Goal: Information Seeking & Learning: Learn about a topic

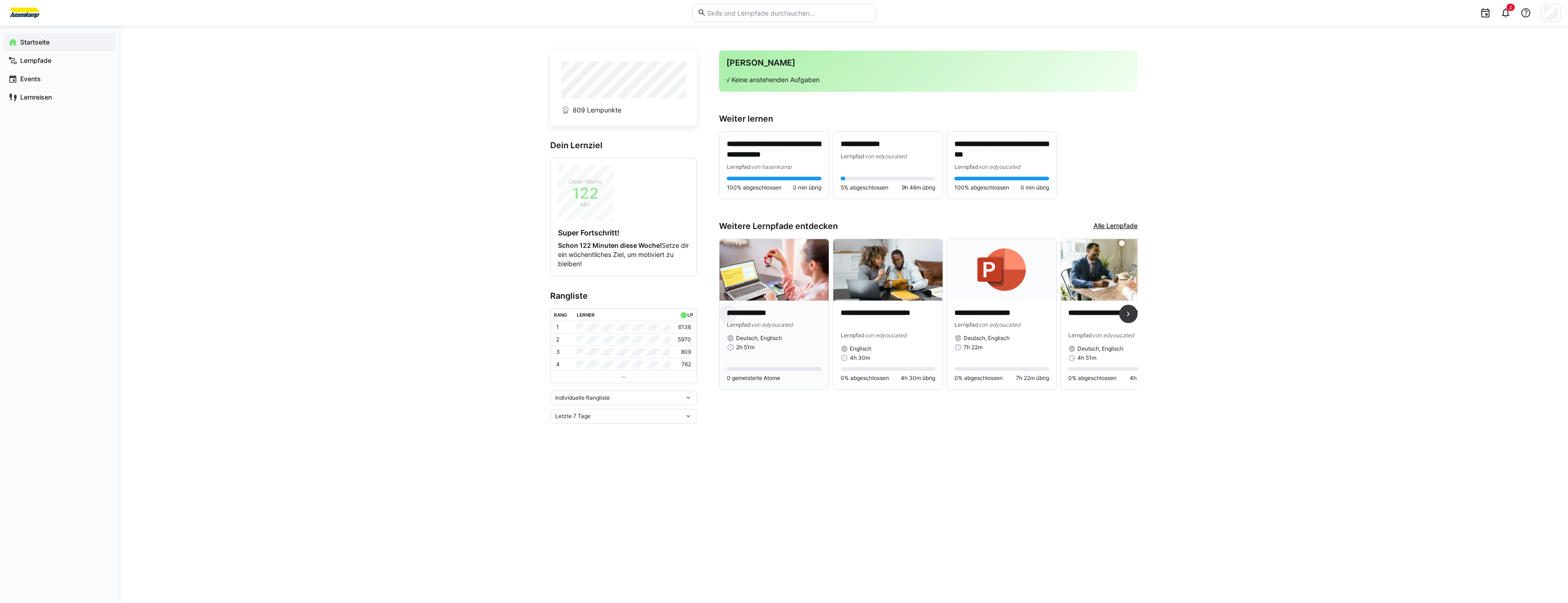
click at [794, 284] on img at bounding box center [774, 270] width 109 height 62
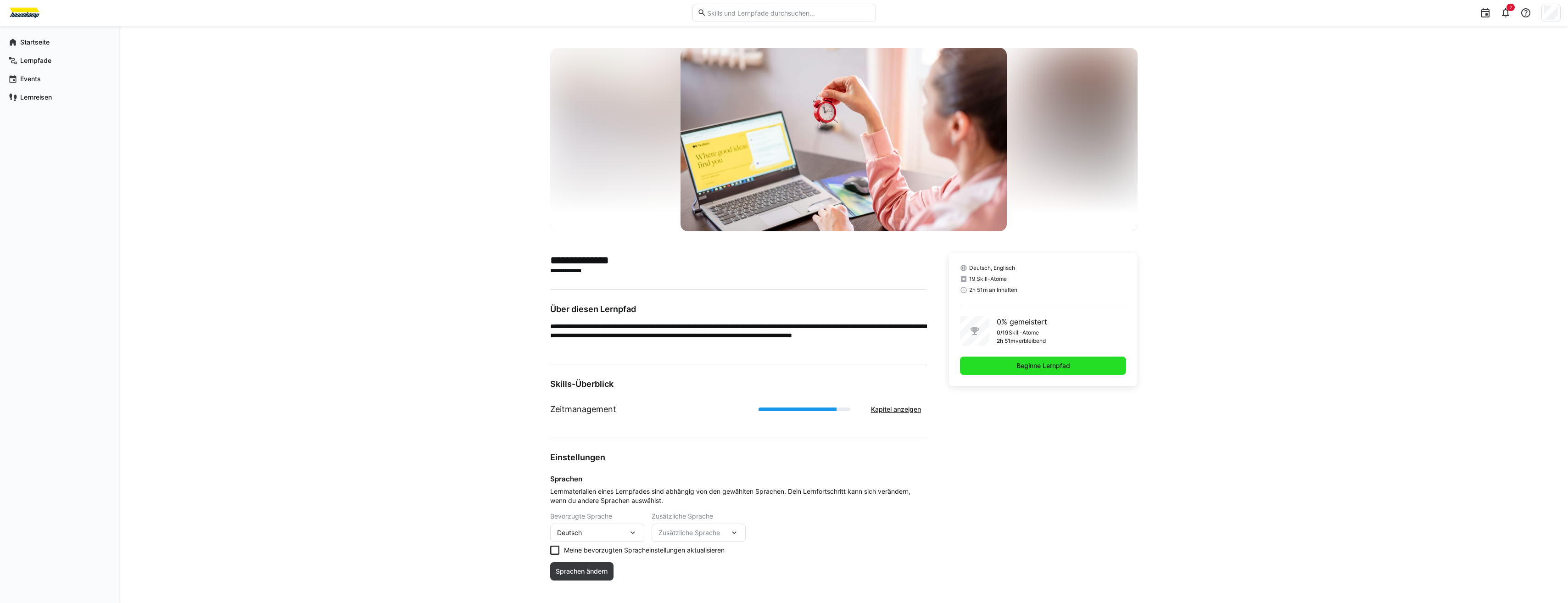
click at [1101, 368] on span "Beginne Lernpfad" at bounding box center [1043, 366] width 166 height 18
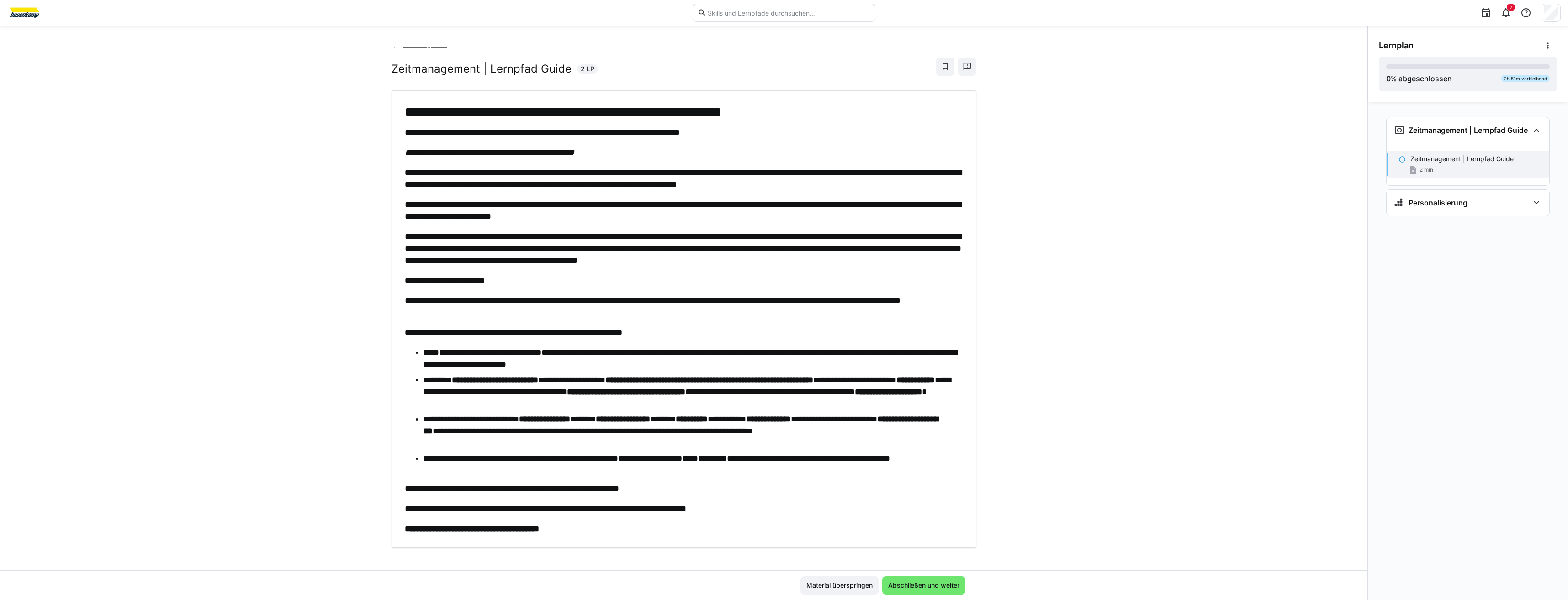
scroll to position [14, 0]
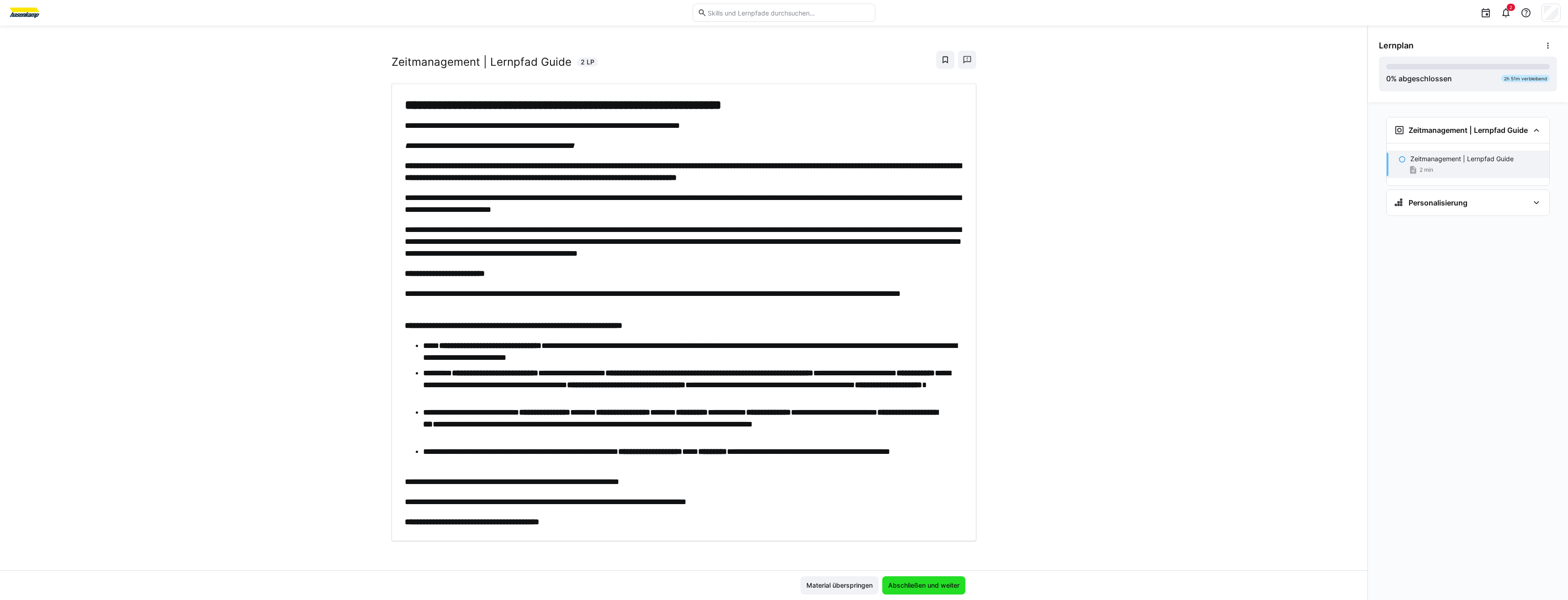
click at [931, 581] on span "Abschließen und weiter" at bounding box center [924, 585] width 74 height 9
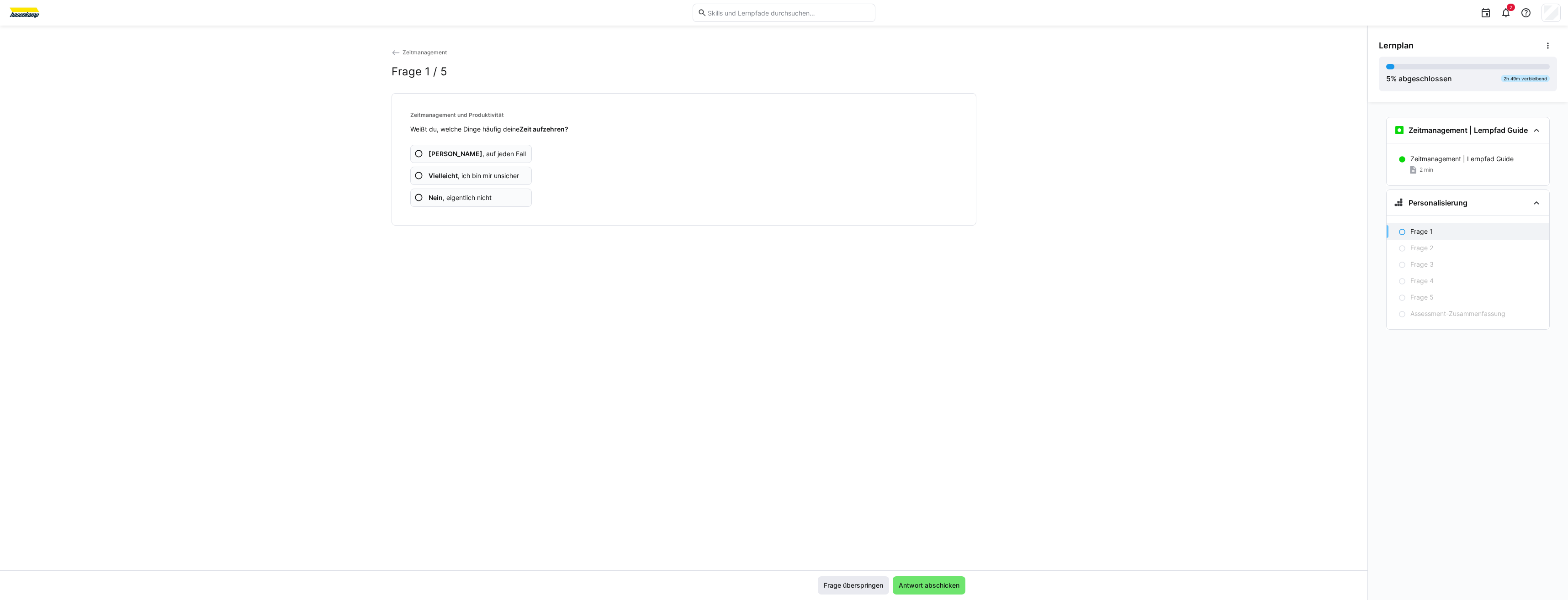
click at [849, 585] on span "Frage überspringen" at bounding box center [853, 585] width 62 height 9
click at [863, 582] on span "Frage überspringen" at bounding box center [853, 585] width 62 height 9
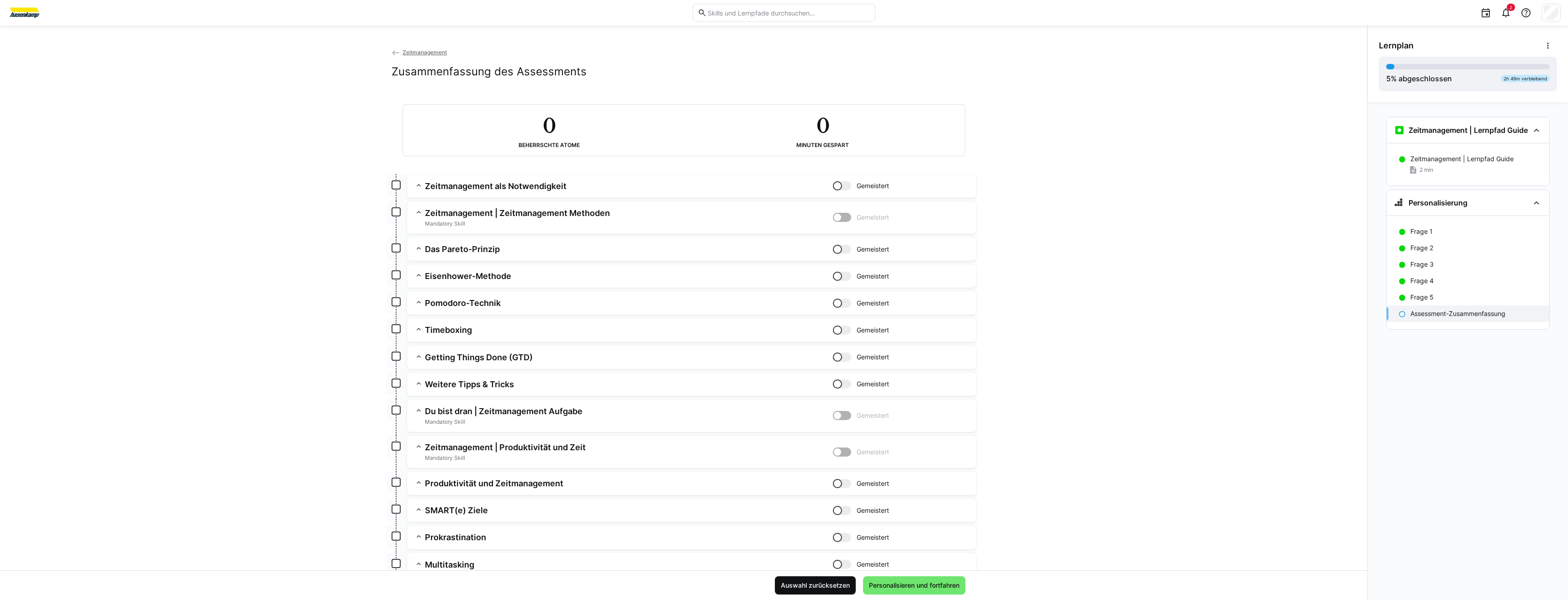
click at [835, 579] on span "Auswahl zurücksetzen" at bounding box center [815, 585] width 81 height 18
click at [884, 578] on span "Personalisieren und fortfahren" at bounding box center [914, 585] width 102 height 18
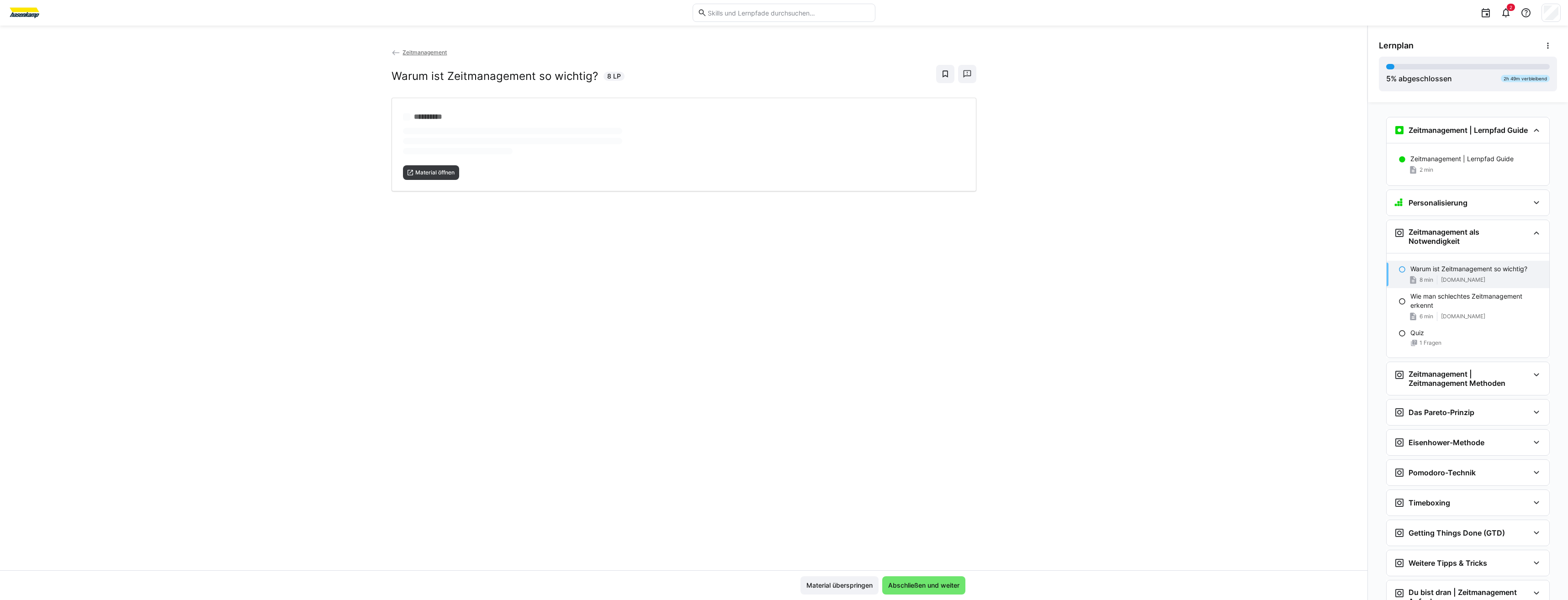
scroll to position [125, 0]
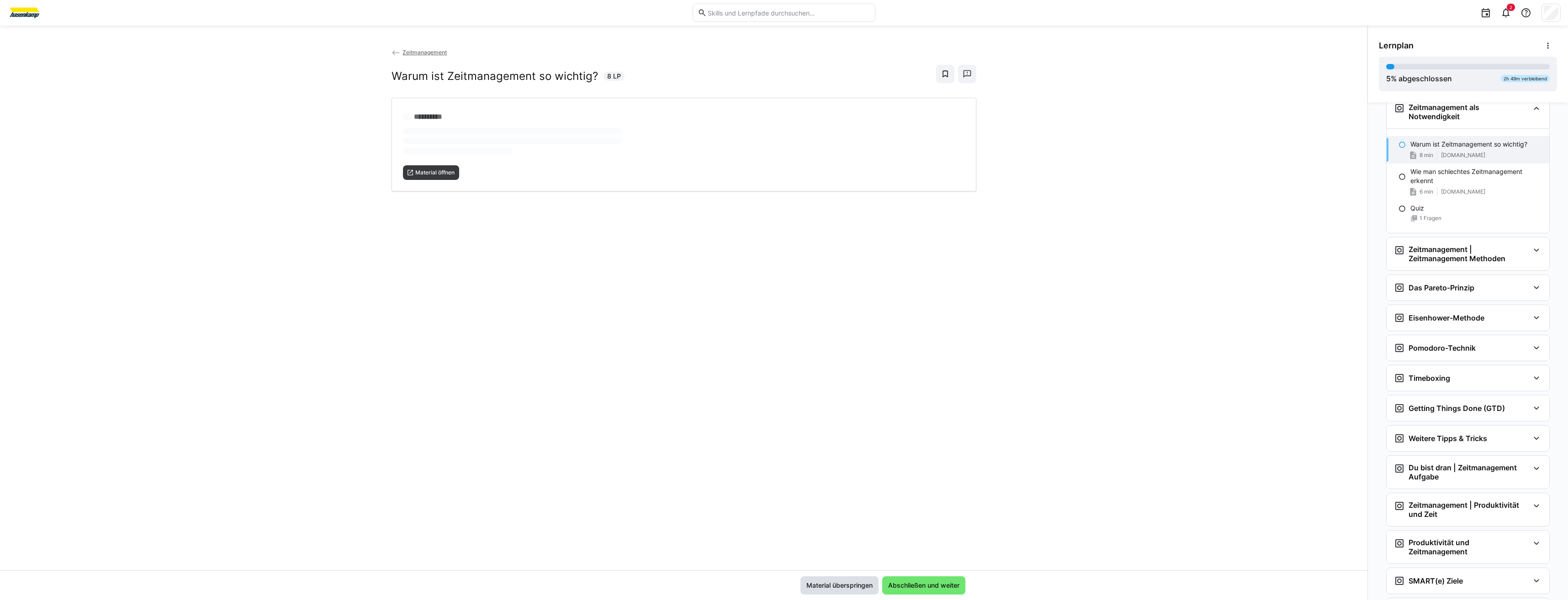
click at [866, 587] on span "Material überspringen" at bounding box center [839, 585] width 69 height 9
click at [865, 585] on span "Material überspringen" at bounding box center [839, 585] width 69 height 9
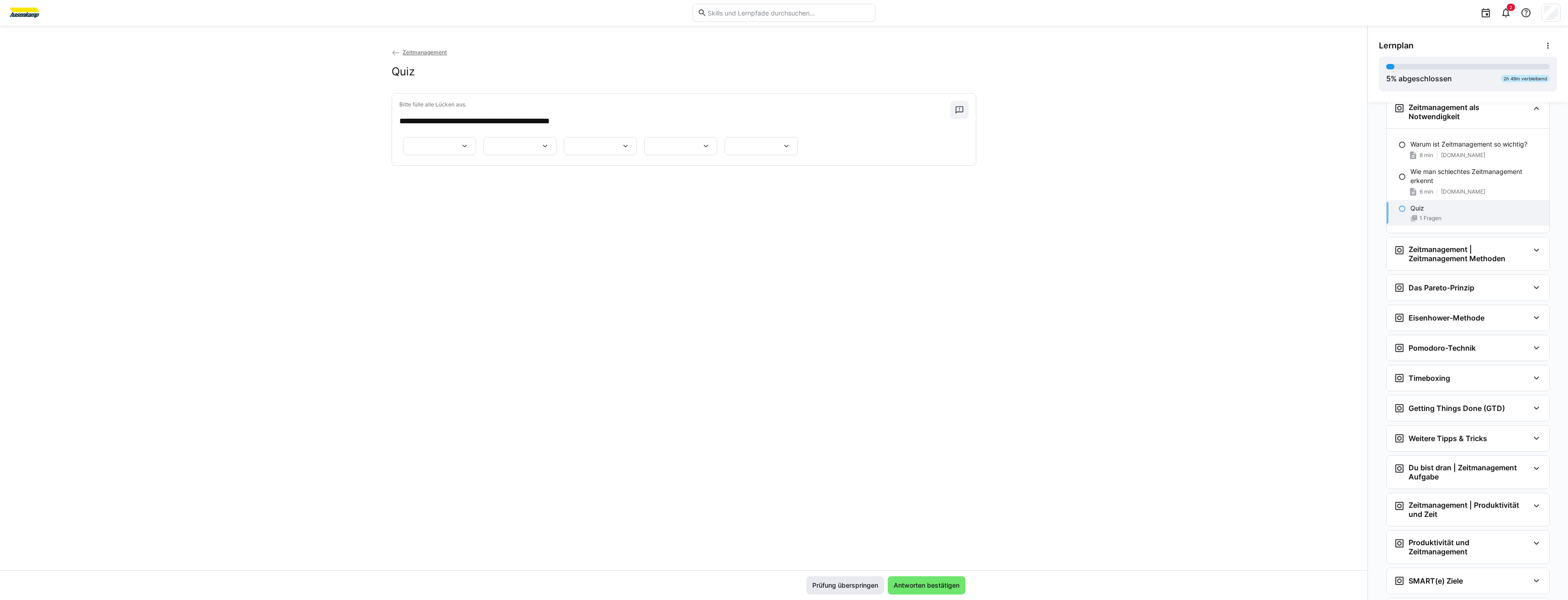
click at [870, 584] on span "Prüfung überspringen" at bounding box center [845, 585] width 69 height 9
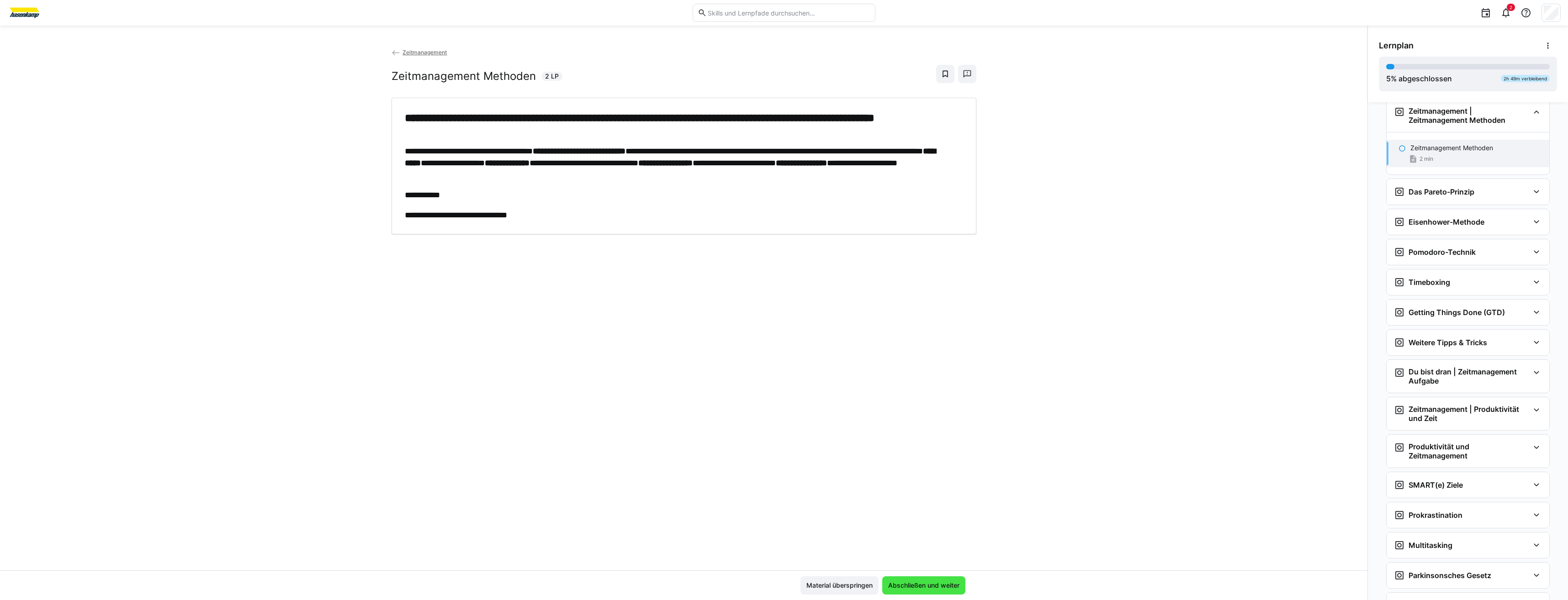
scroll to position [267, 0]
click at [864, 585] on span "Material überspringen" at bounding box center [839, 585] width 69 height 9
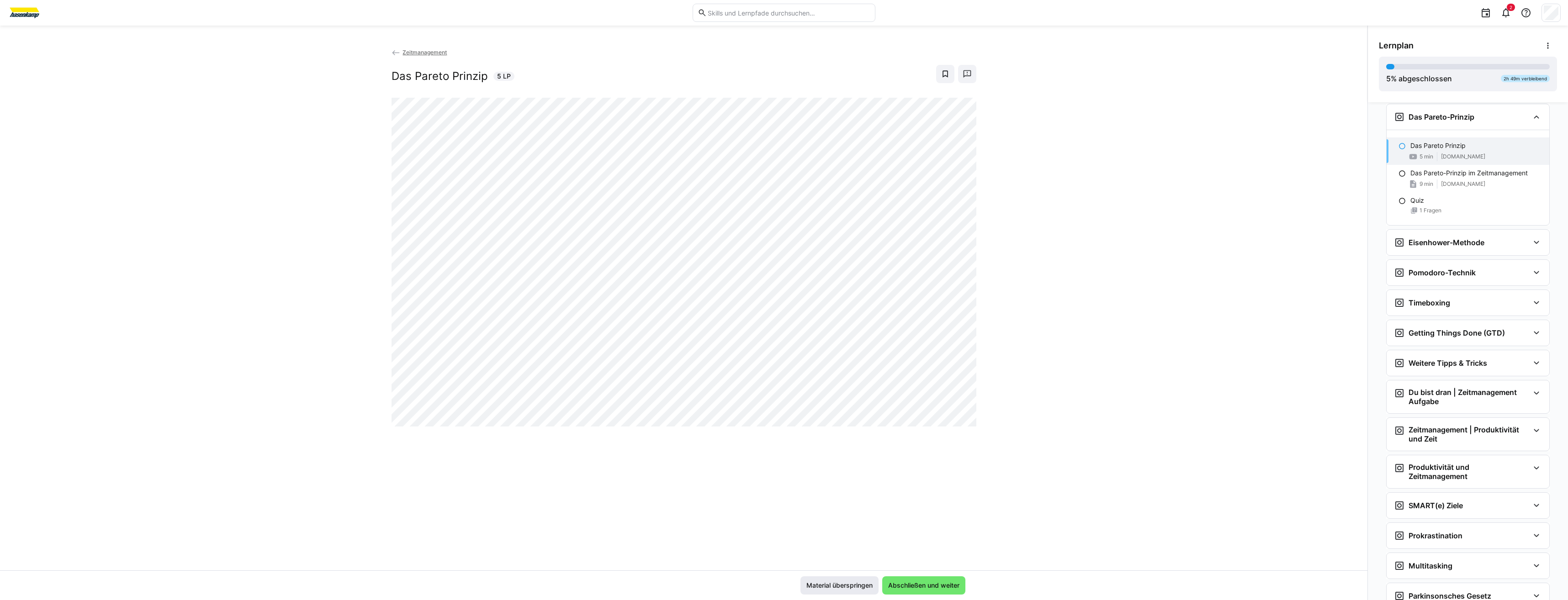
scroll to position [347, 0]
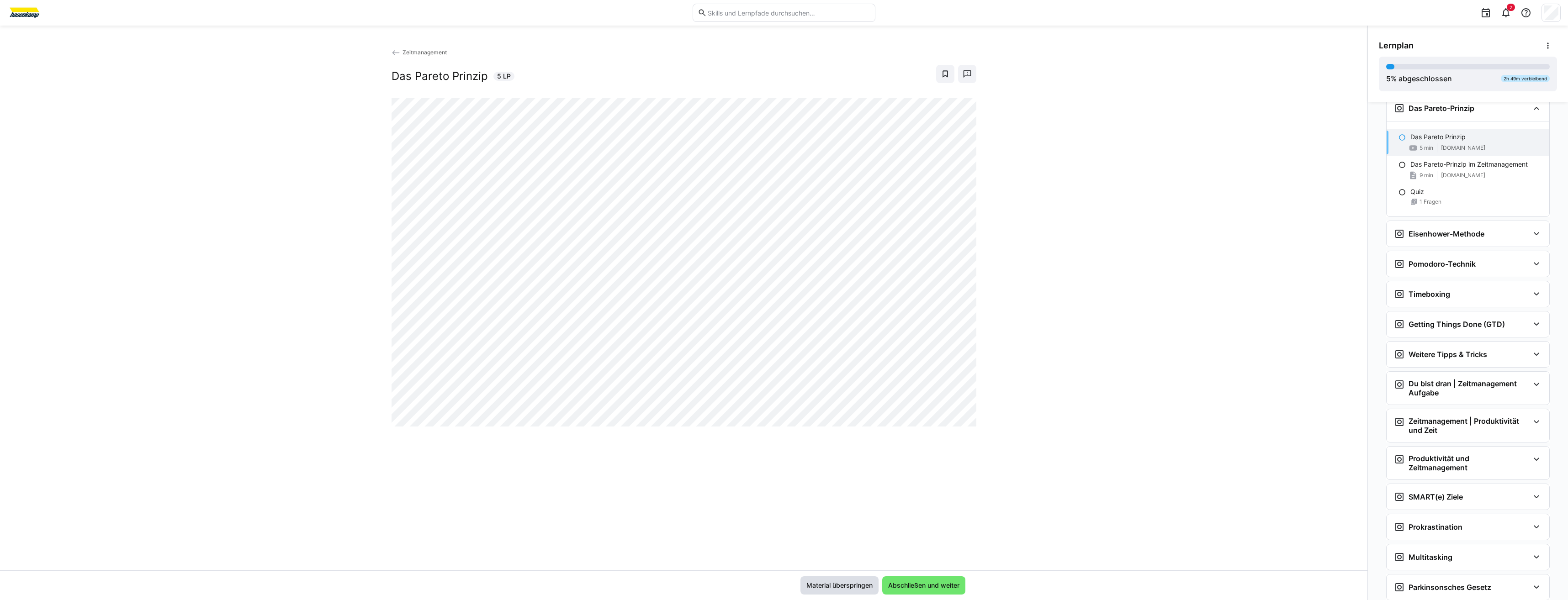
click at [864, 585] on span "Material überspringen" at bounding box center [839, 585] width 69 height 9
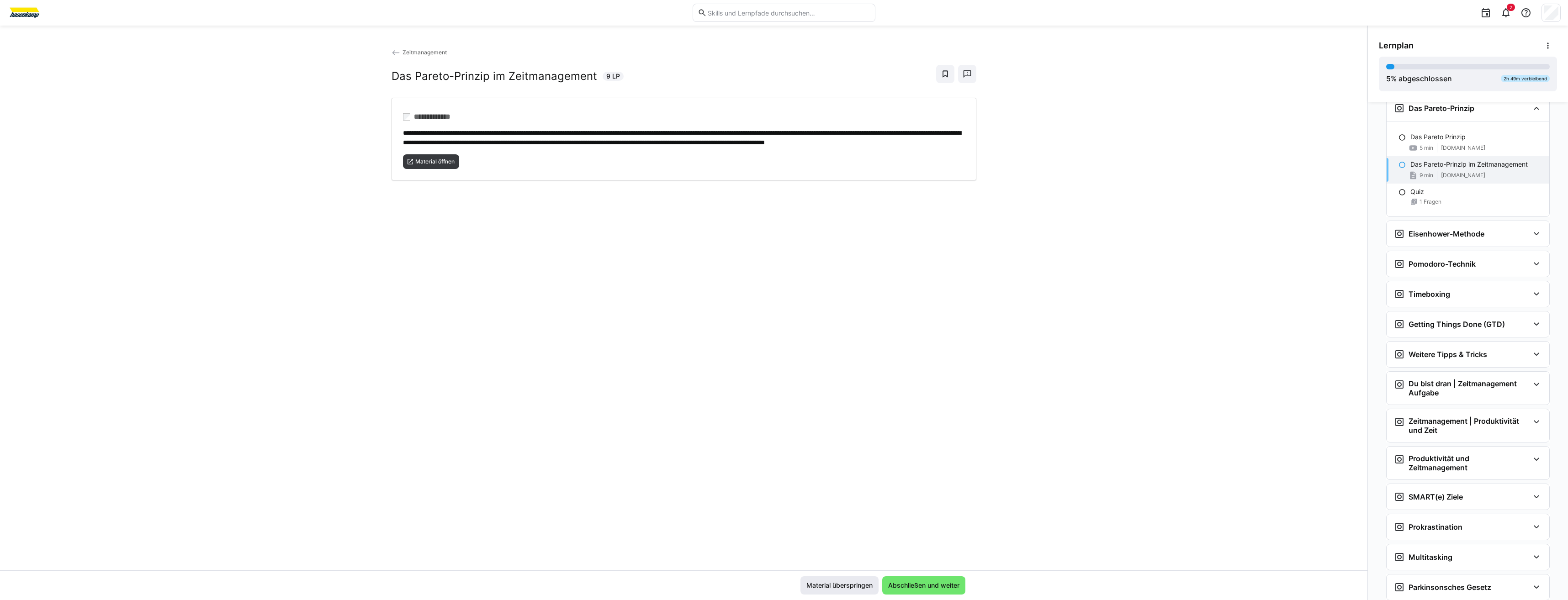
click at [864, 585] on span "Material überspringen" at bounding box center [839, 585] width 69 height 9
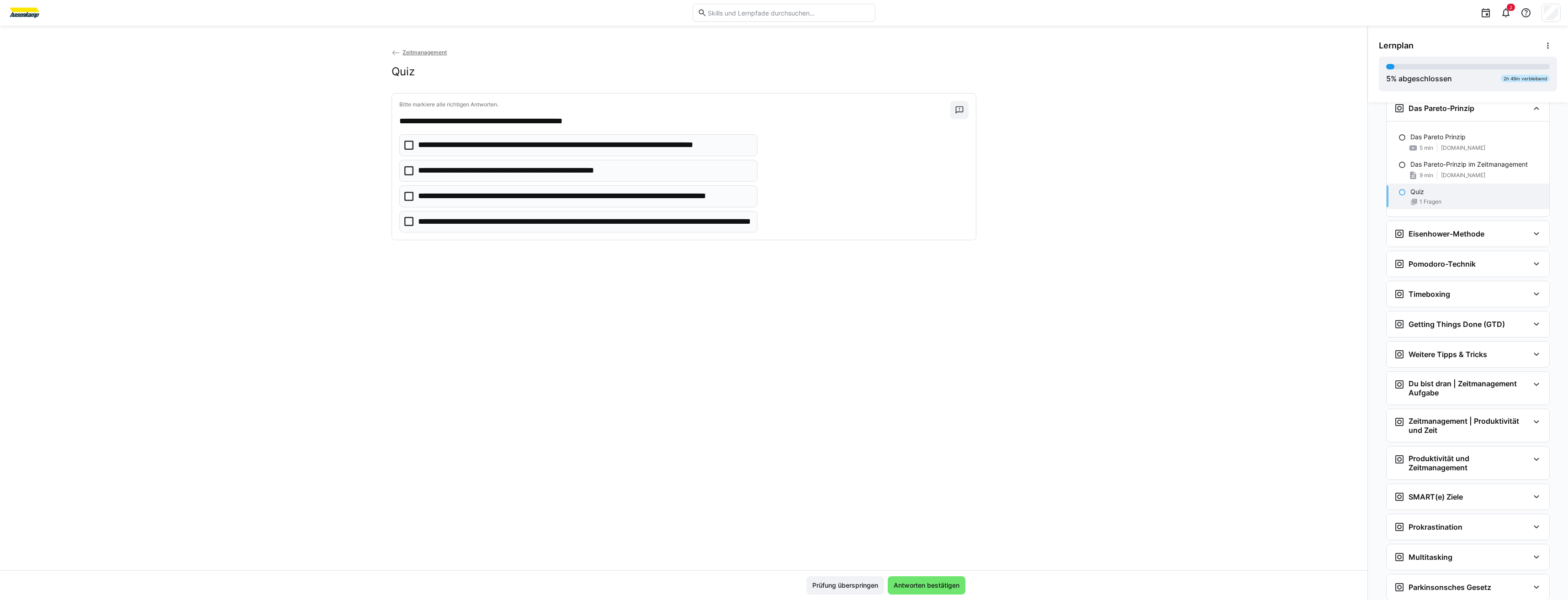
click at [864, 585] on span "Prüfung überspringen" at bounding box center [845, 585] width 69 height 9
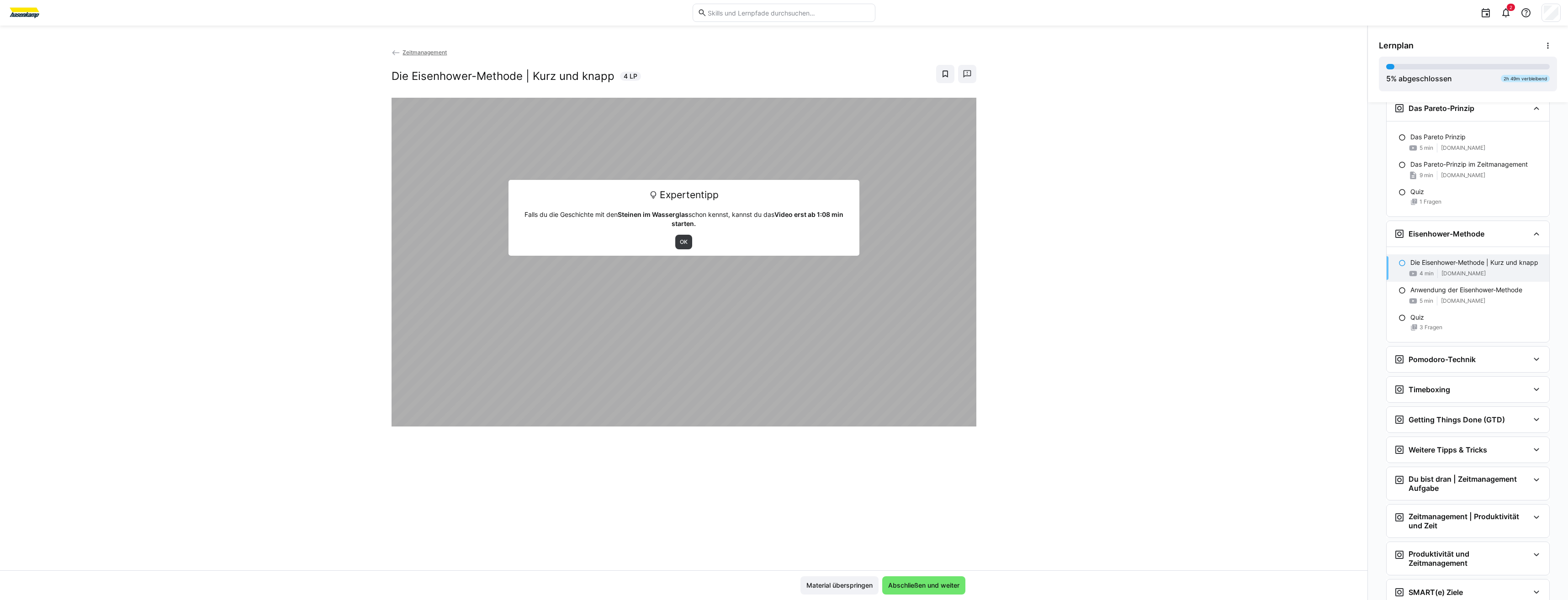
scroll to position [472, 0]
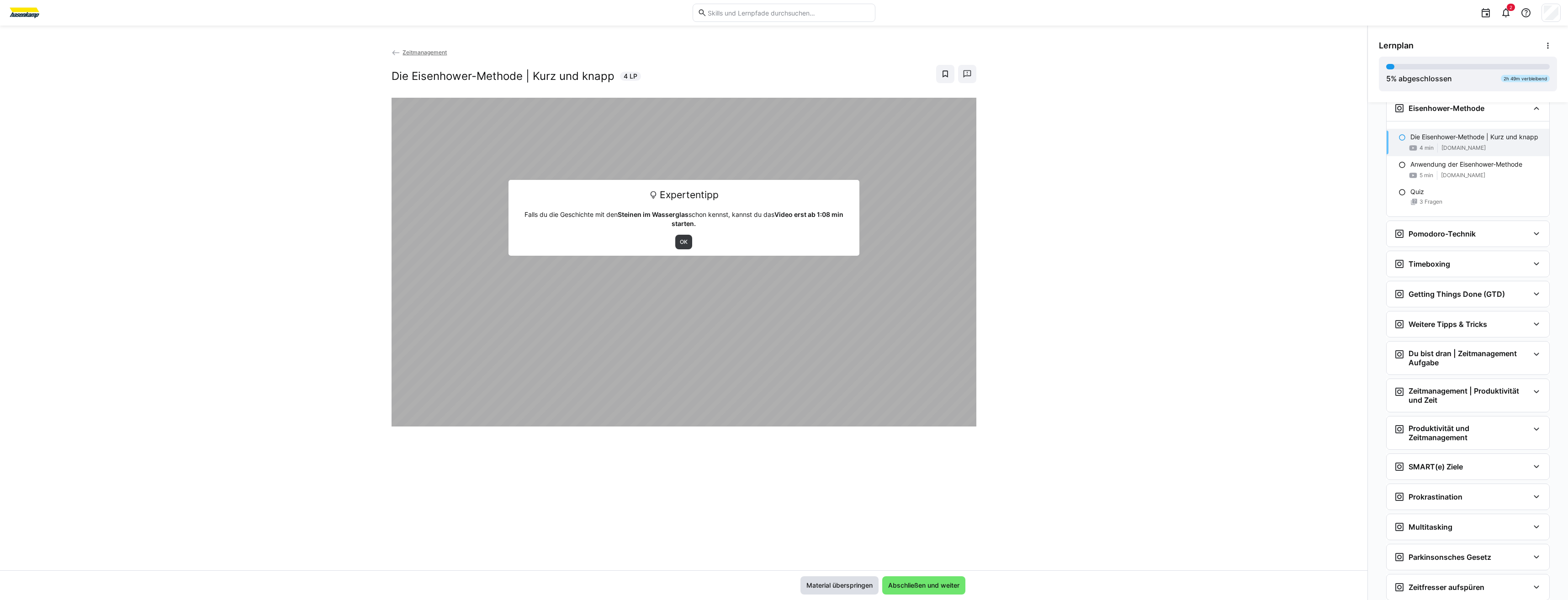
click at [867, 585] on span "Material überspringen" at bounding box center [839, 585] width 69 height 9
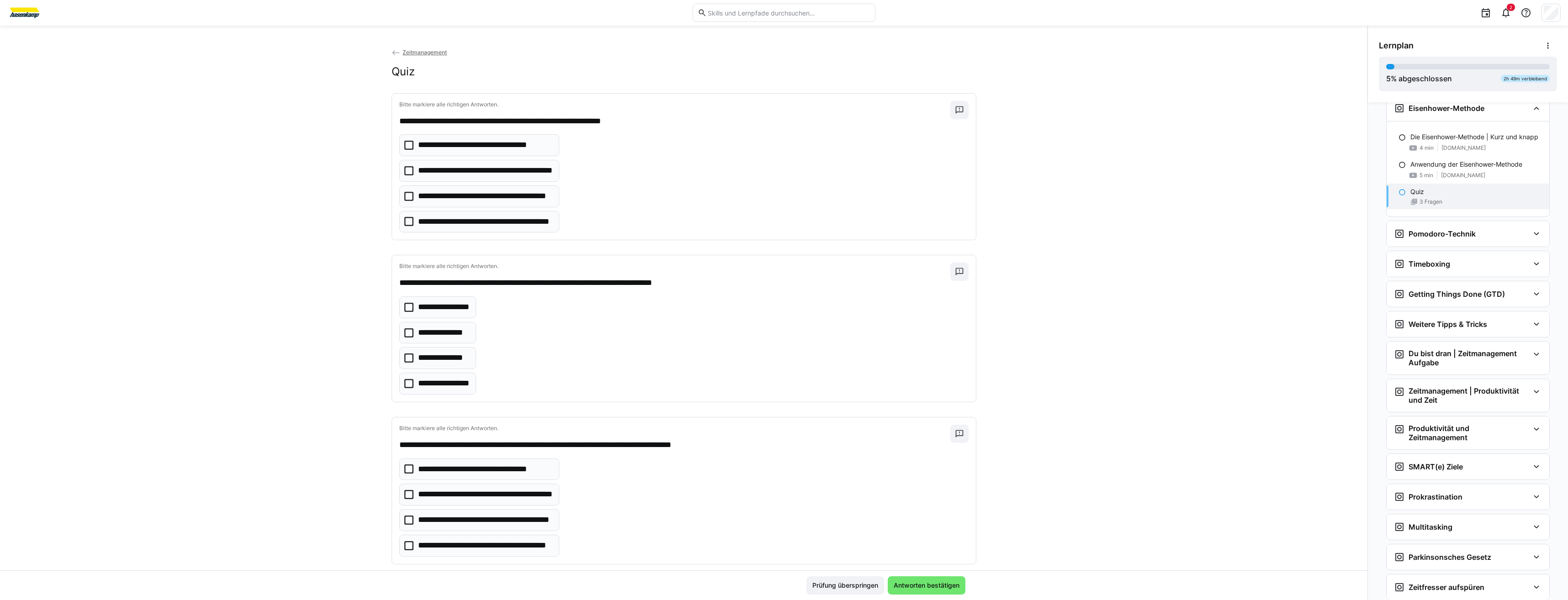
click at [867, 585] on span "Prüfung überspringen" at bounding box center [845, 585] width 69 height 9
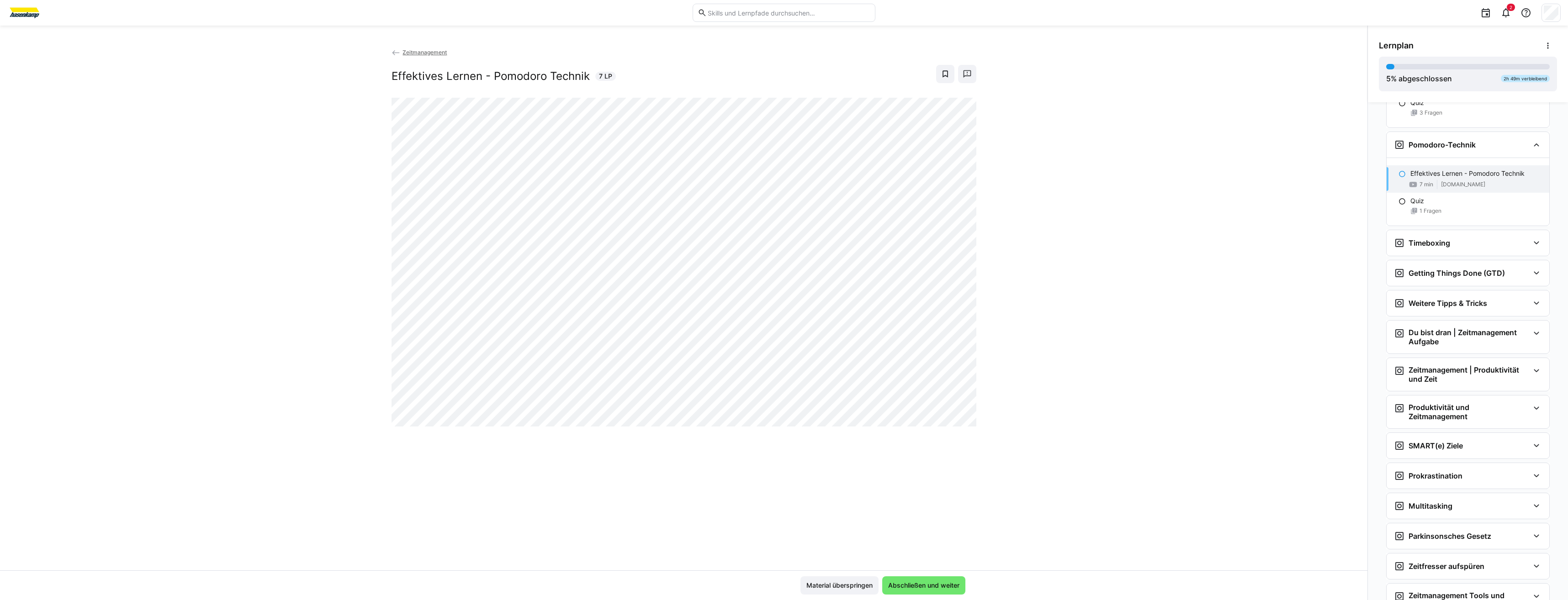
scroll to position [583, 0]
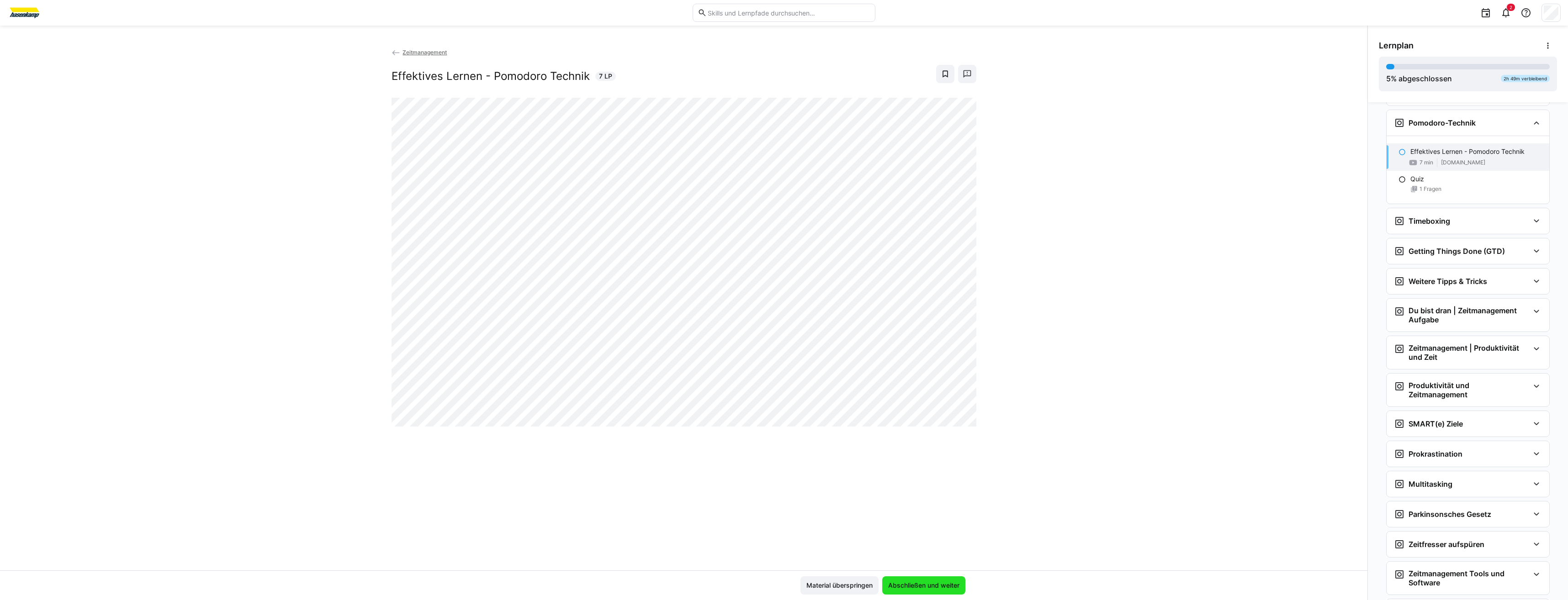
click at [933, 583] on span "Abschließen und weiter" at bounding box center [924, 585] width 74 height 9
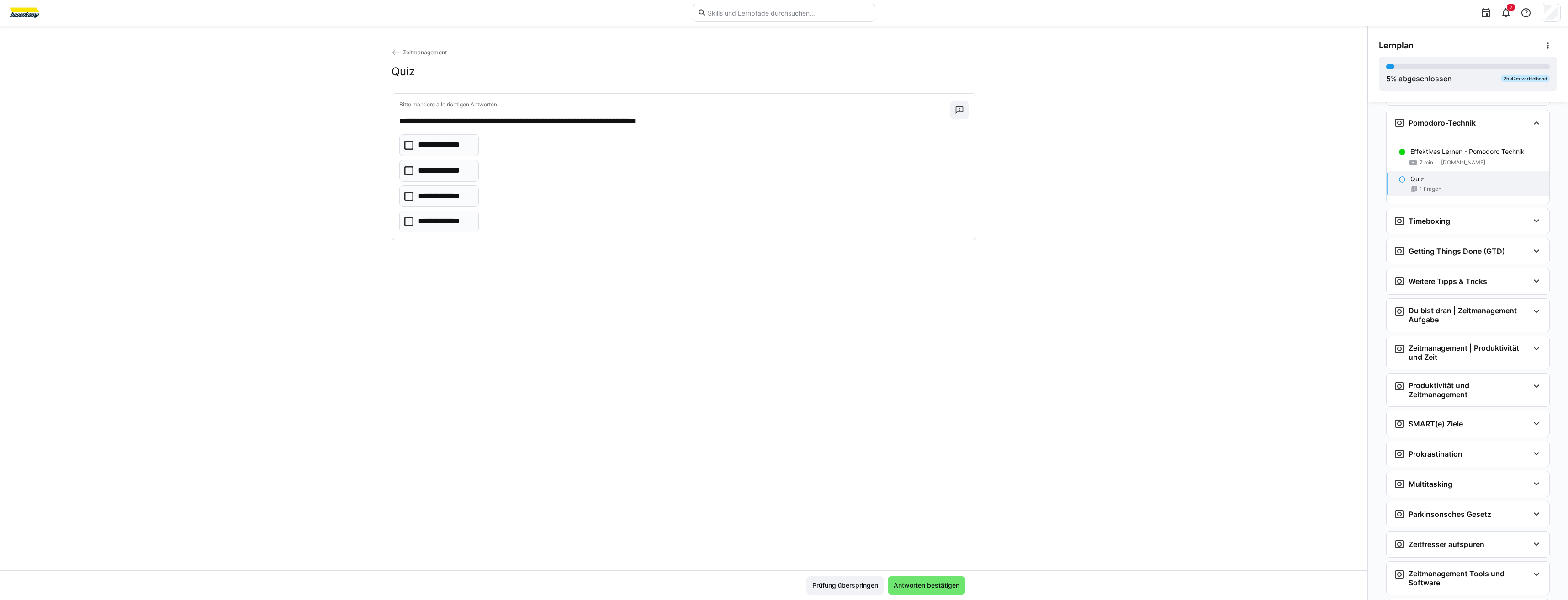
click at [933, 583] on span "Antworten bestätigen" at bounding box center [926, 585] width 69 height 9
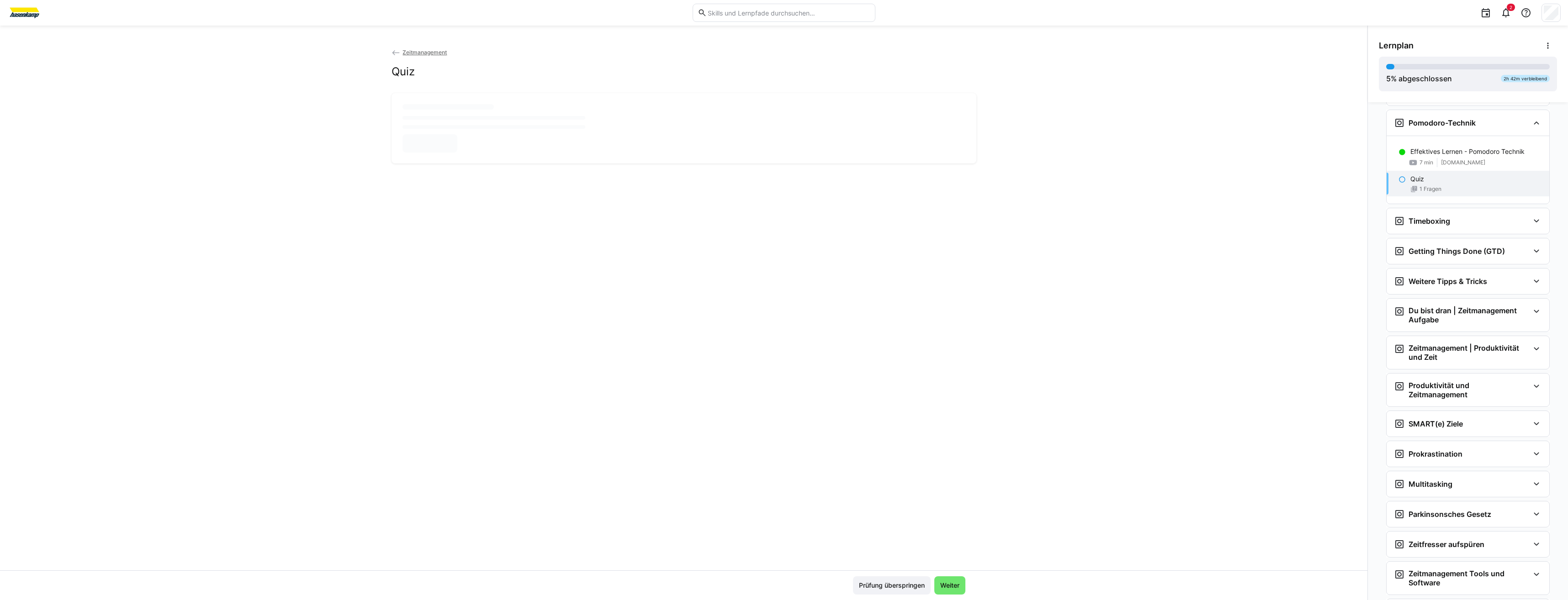
click at [934, 583] on span "Weiter" at bounding box center [950, 585] width 31 height 18
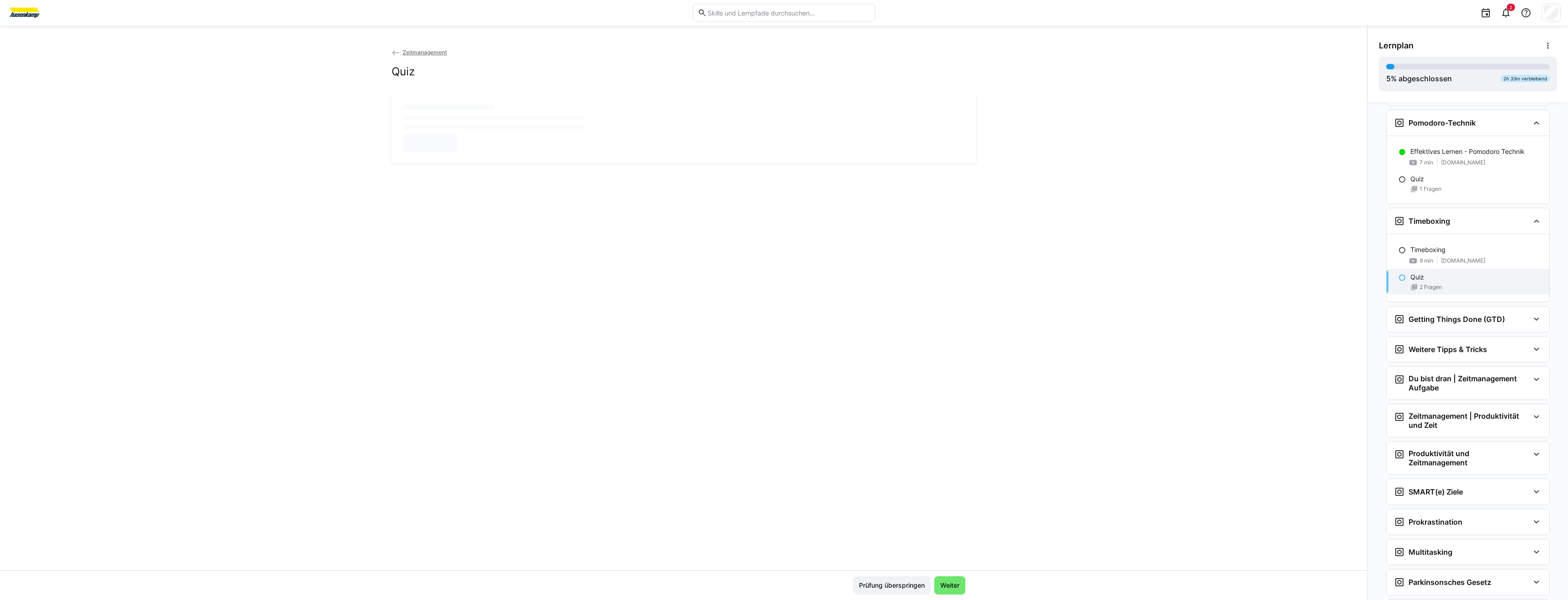
click at [934, 583] on span "Weiter" at bounding box center [950, 585] width 31 height 18
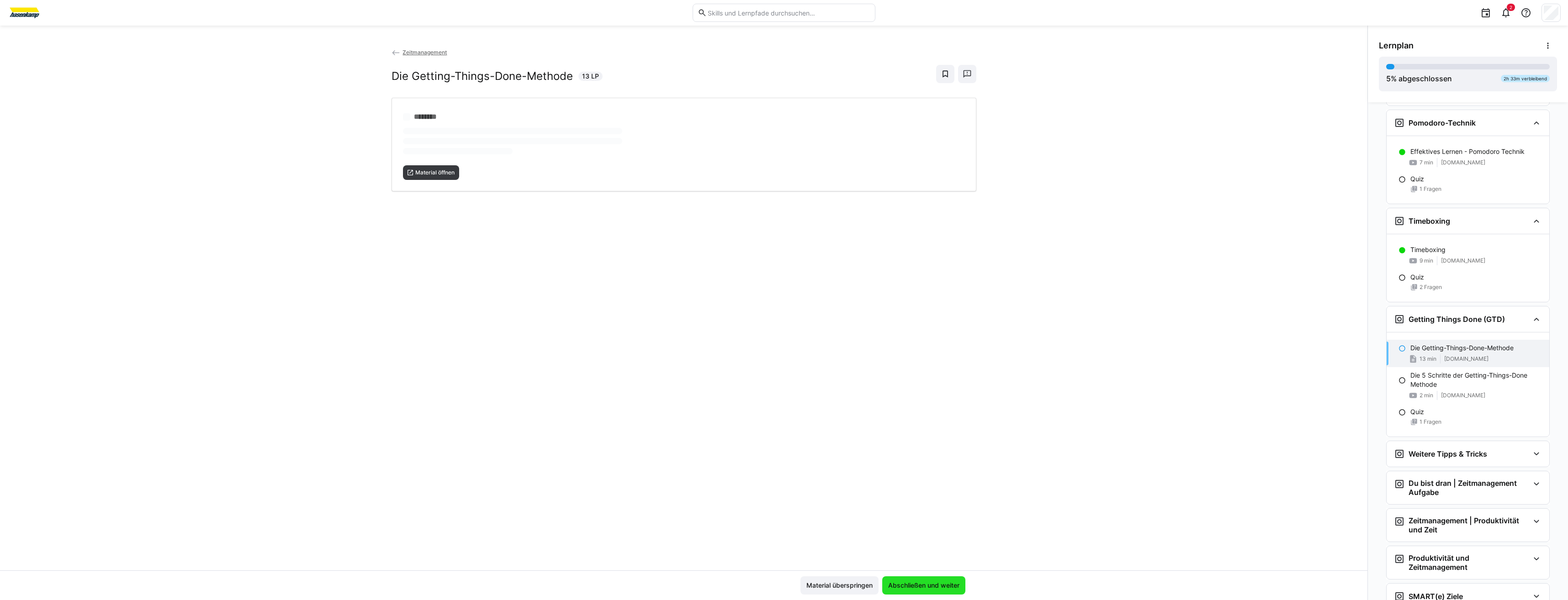
click at [933, 583] on span "Abschließen und weiter" at bounding box center [924, 585] width 74 height 9
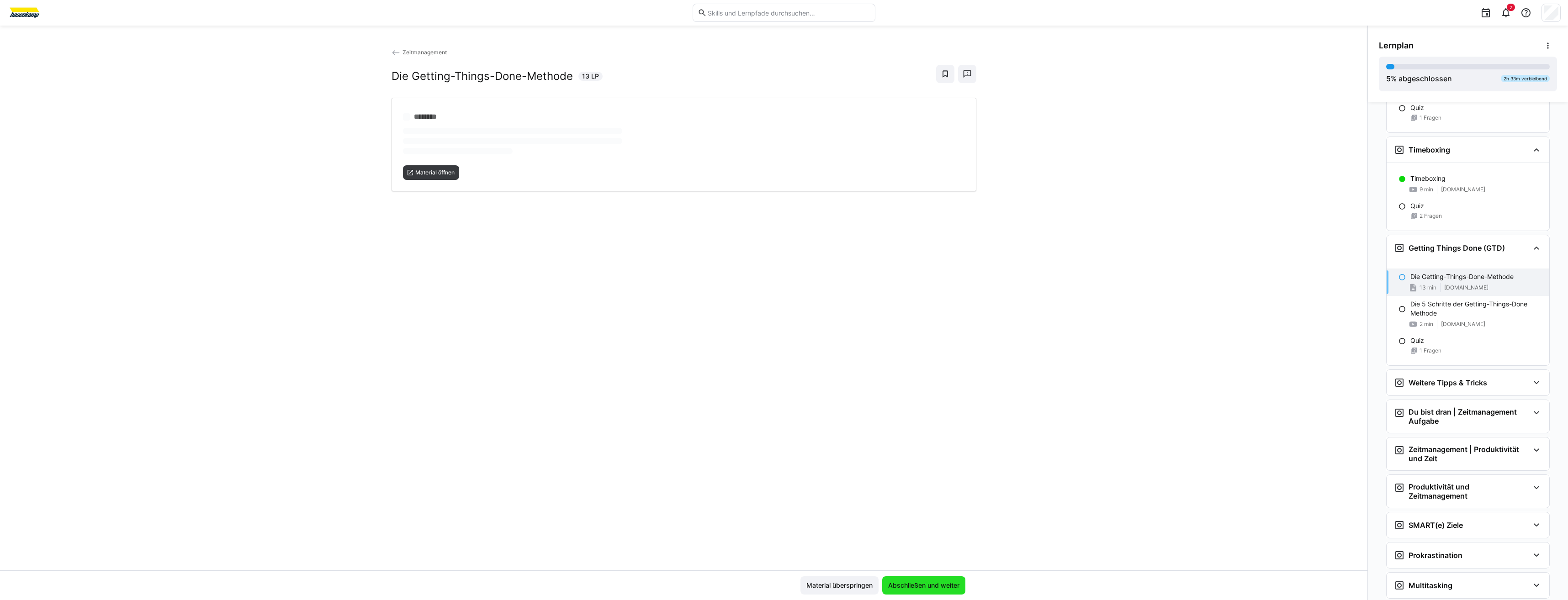
click at [933, 583] on span "Abschließen und weiter" at bounding box center [924, 585] width 74 height 9
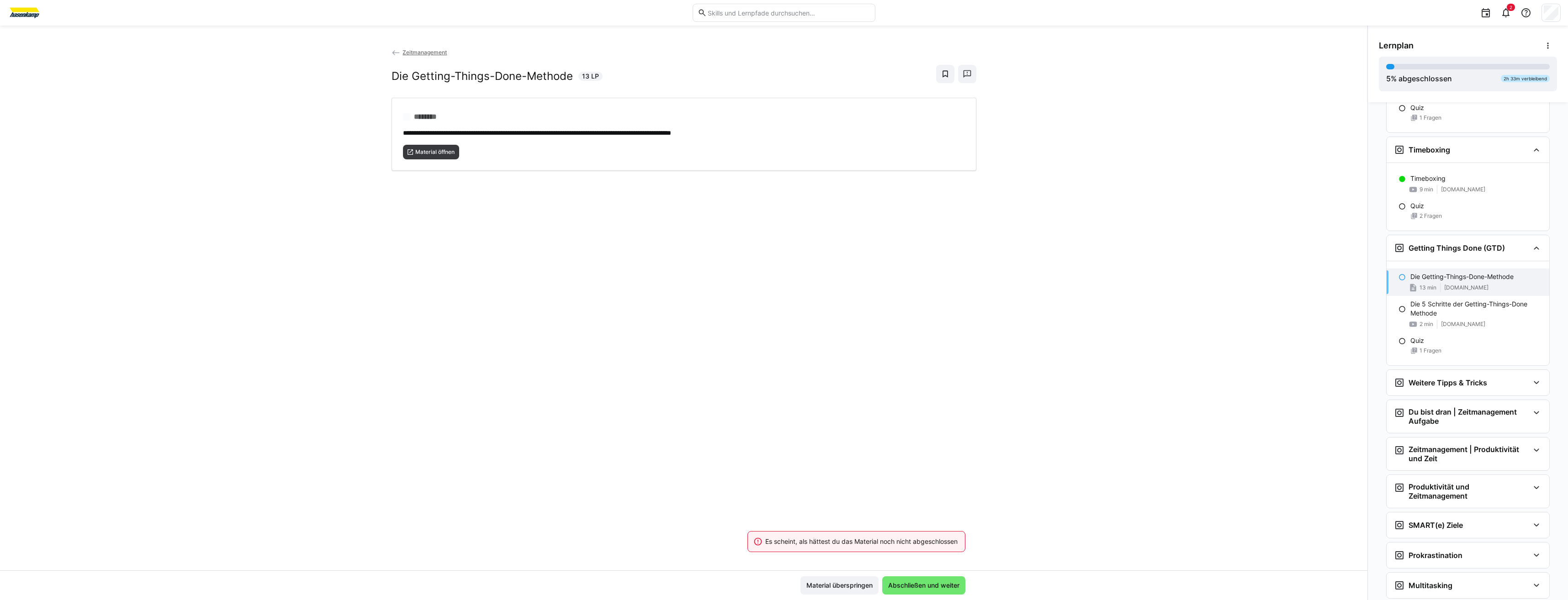
scroll to position [719, 0]
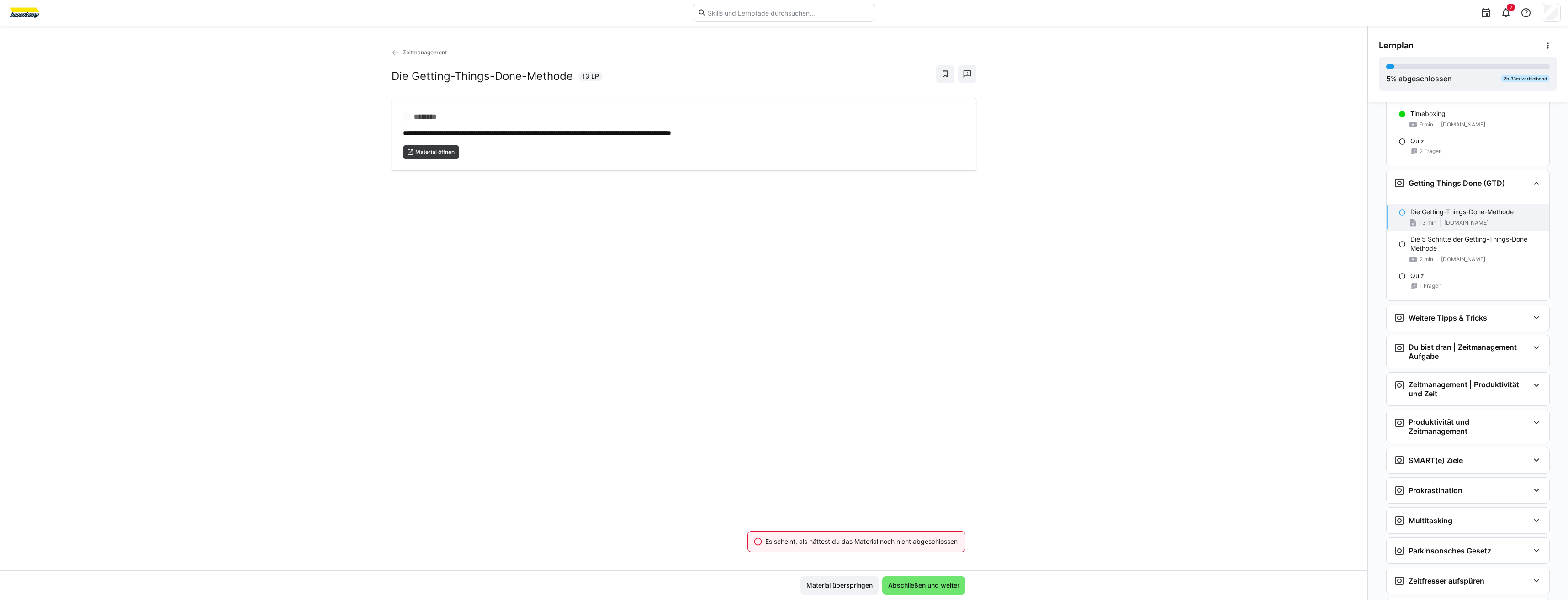
click at [933, 583] on span "Abschließen und weiter" at bounding box center [924, 585] width 74 height 9
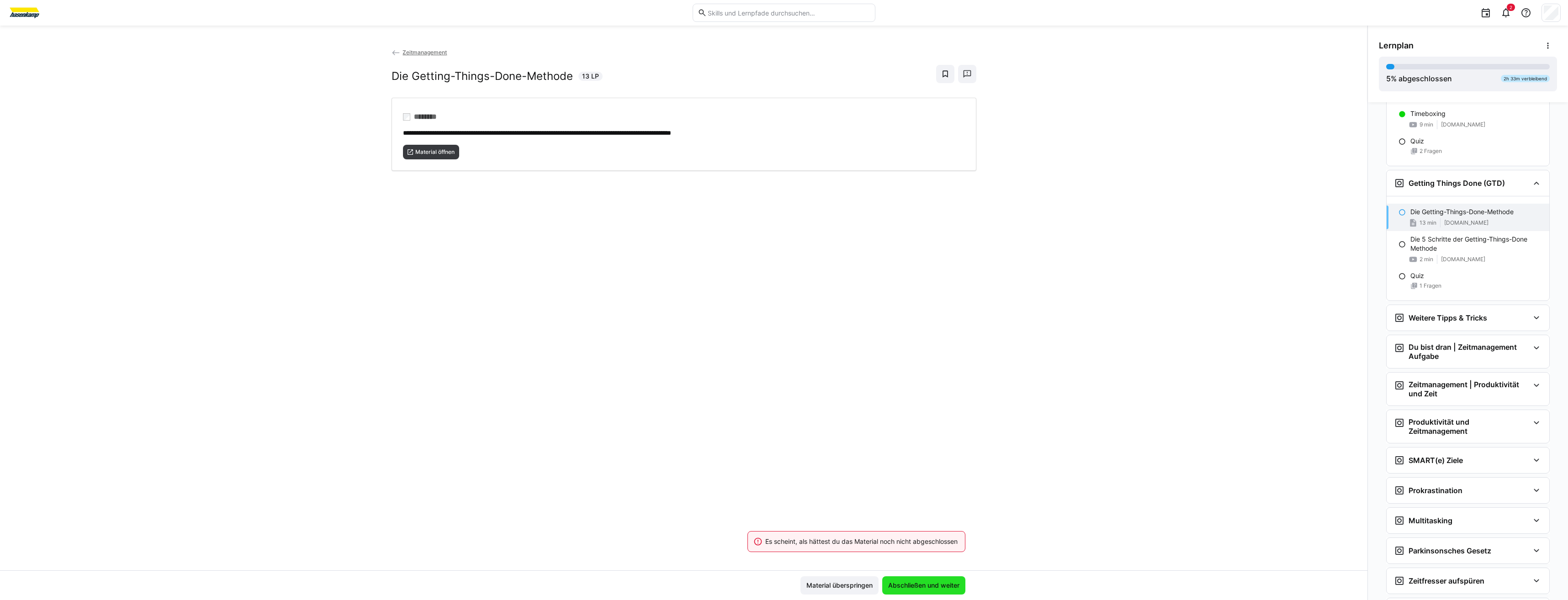
click at [933, 583] on span "Abschließen und weiter" at bounding box center [924, 585] width 74 height 9
click at [403, 150] on span "Material öffnen" at bounding box center [431, 152] width 57 height 15
